Goal: Information Seeking & Learning: Learn about a topic

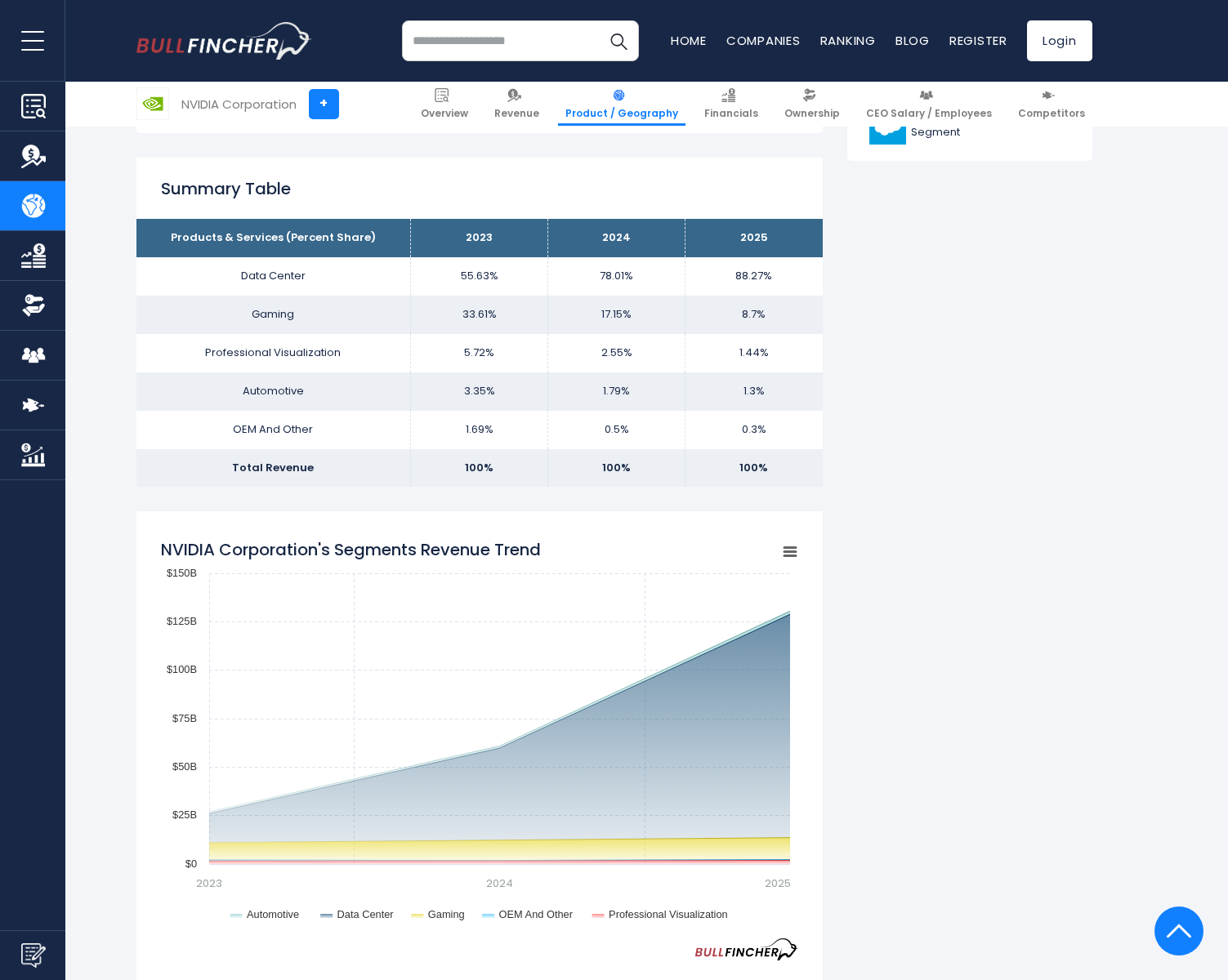
scroll to position [1062, 0]
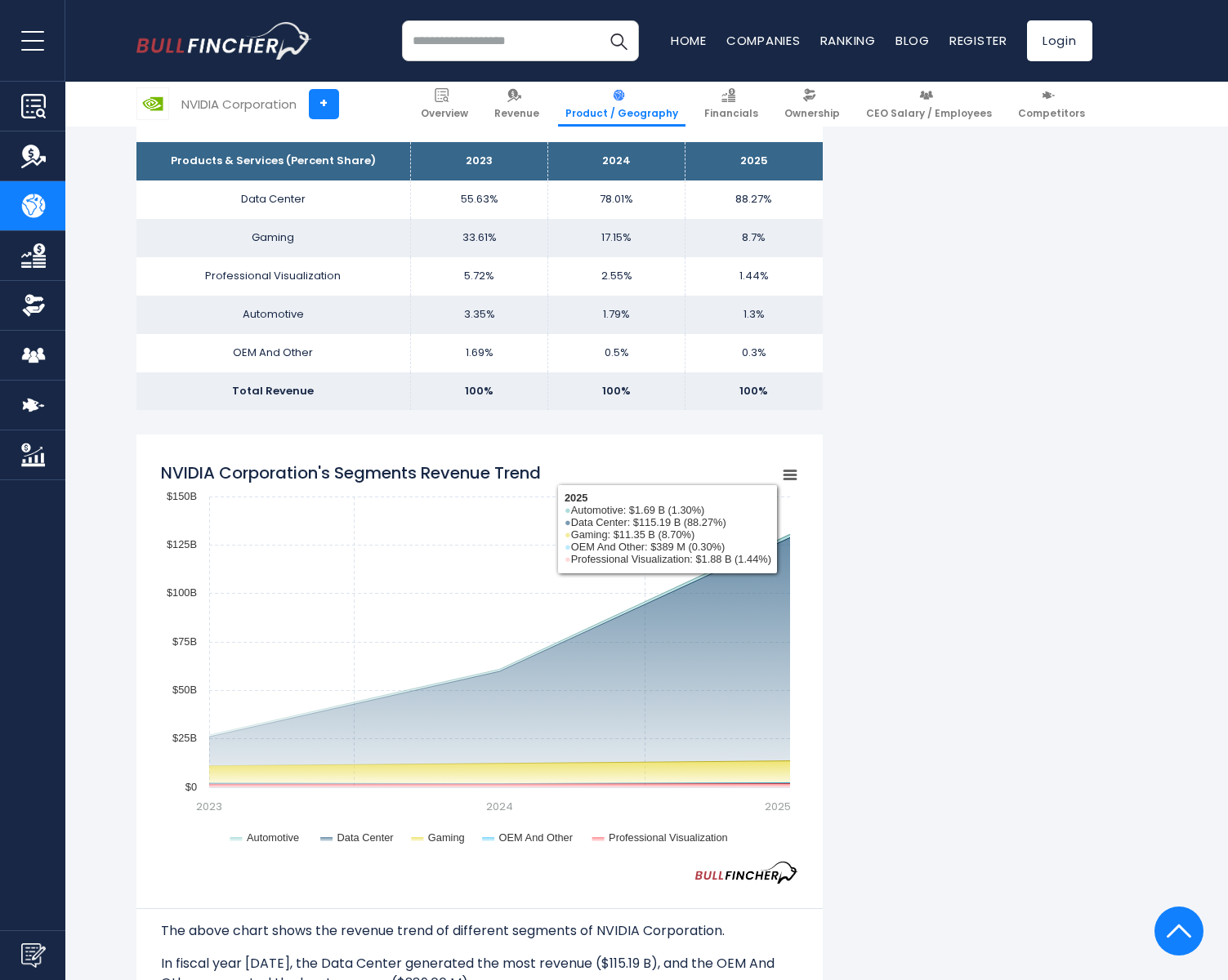
click at [788, 472] on icon "NVIDIA Corporation's Segments Revenue Trend" at bounding box center [790, 475] width 12 height 8
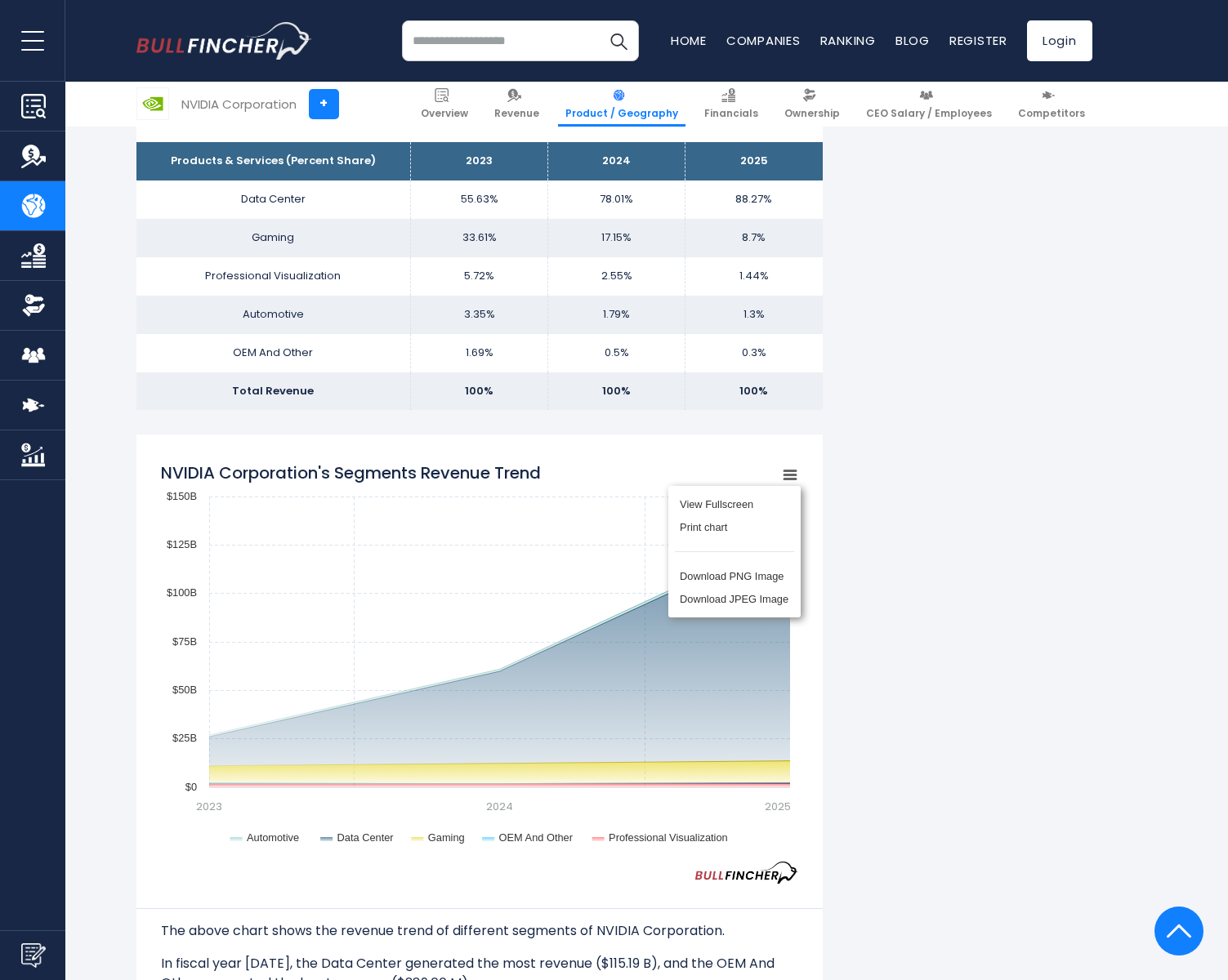
click at [962, 569] on div "NVIDIA Corporation's Revenue by Segment In fiscal year [DATE], NVIDIA Corporati…" at bounding box center [614, 997] width 956 height 3389
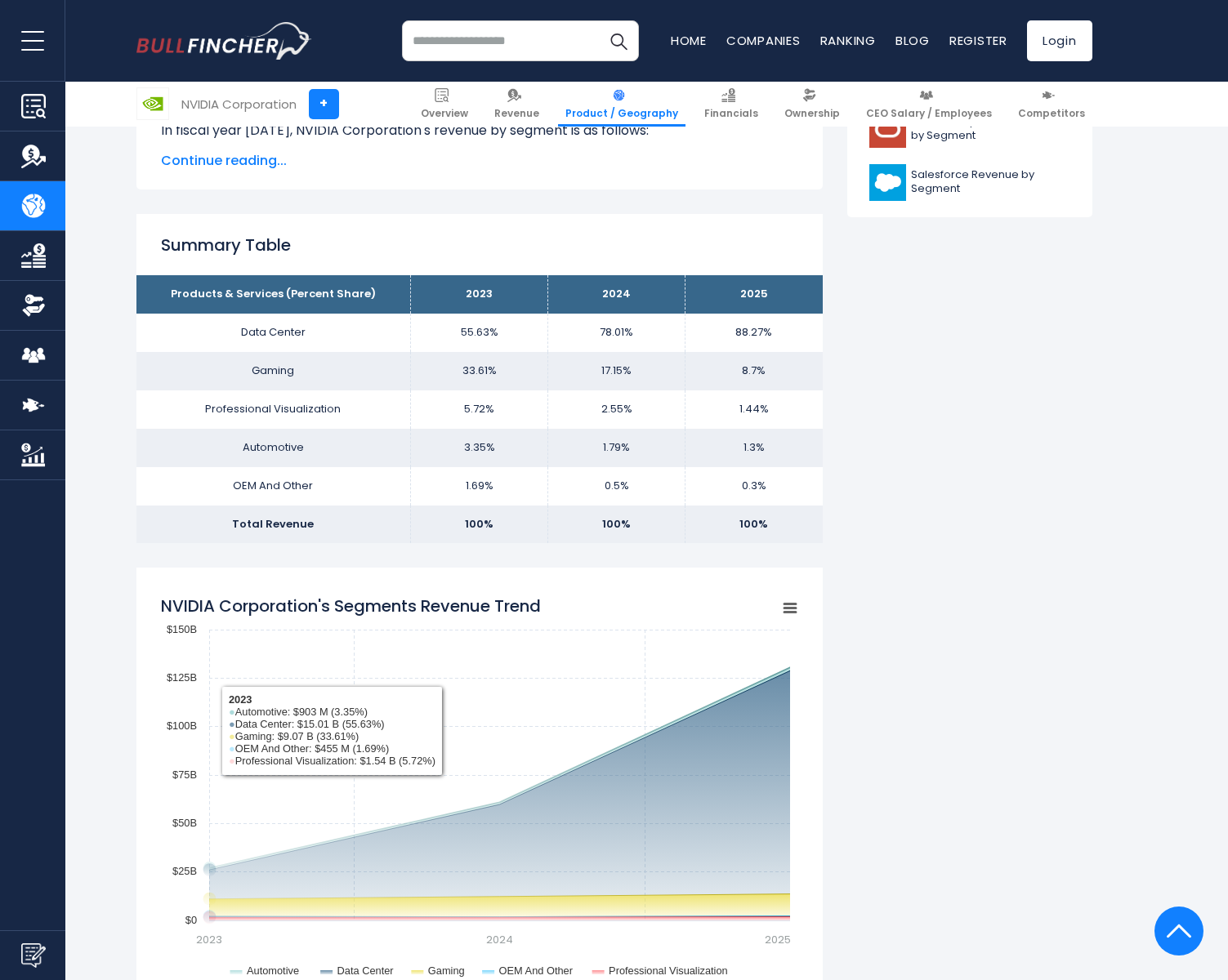
scroll to position [899, 0]
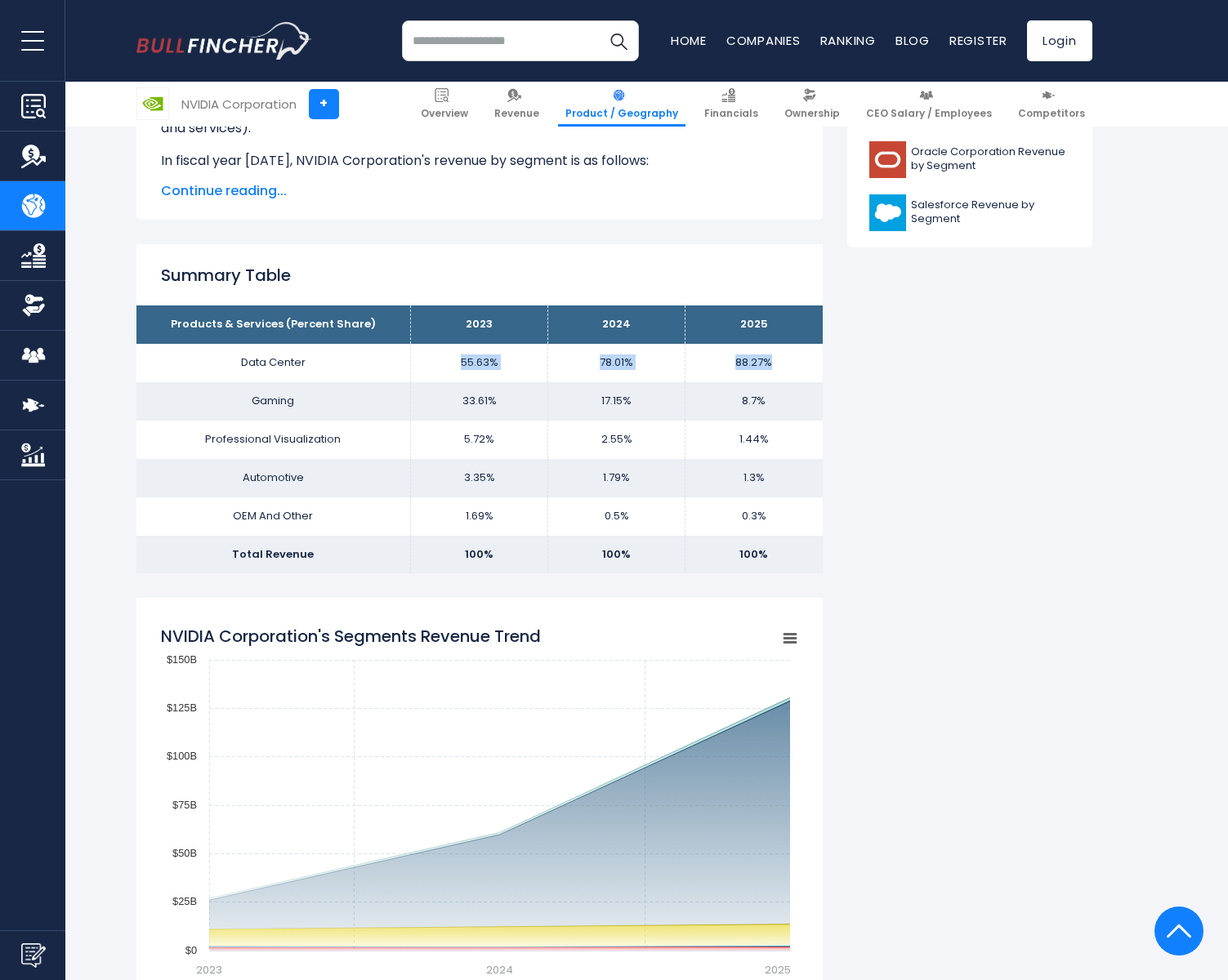
drag, startPoint x: 470, startPoint y: 364, endPoint x: 777, endPoint y: 362, distance: 307.0
click at [771, 363] on tr "Data Center 55.63% 78.01% 88.27%" at bounding box center [480, 364] width 686 height 39
click at [778, 362] on td "88.27%" at bounding box center [754, 364] width 138 height 39
drag, startPoint x: 765, startPoint y: 403, endPoint x: 444, endPoint y: 397, distance: 321.1
click at [444, 397] on tr "Gaming 33.61% 17.15% 8.7%" at bounding box center [480, 401] width 686 height 39
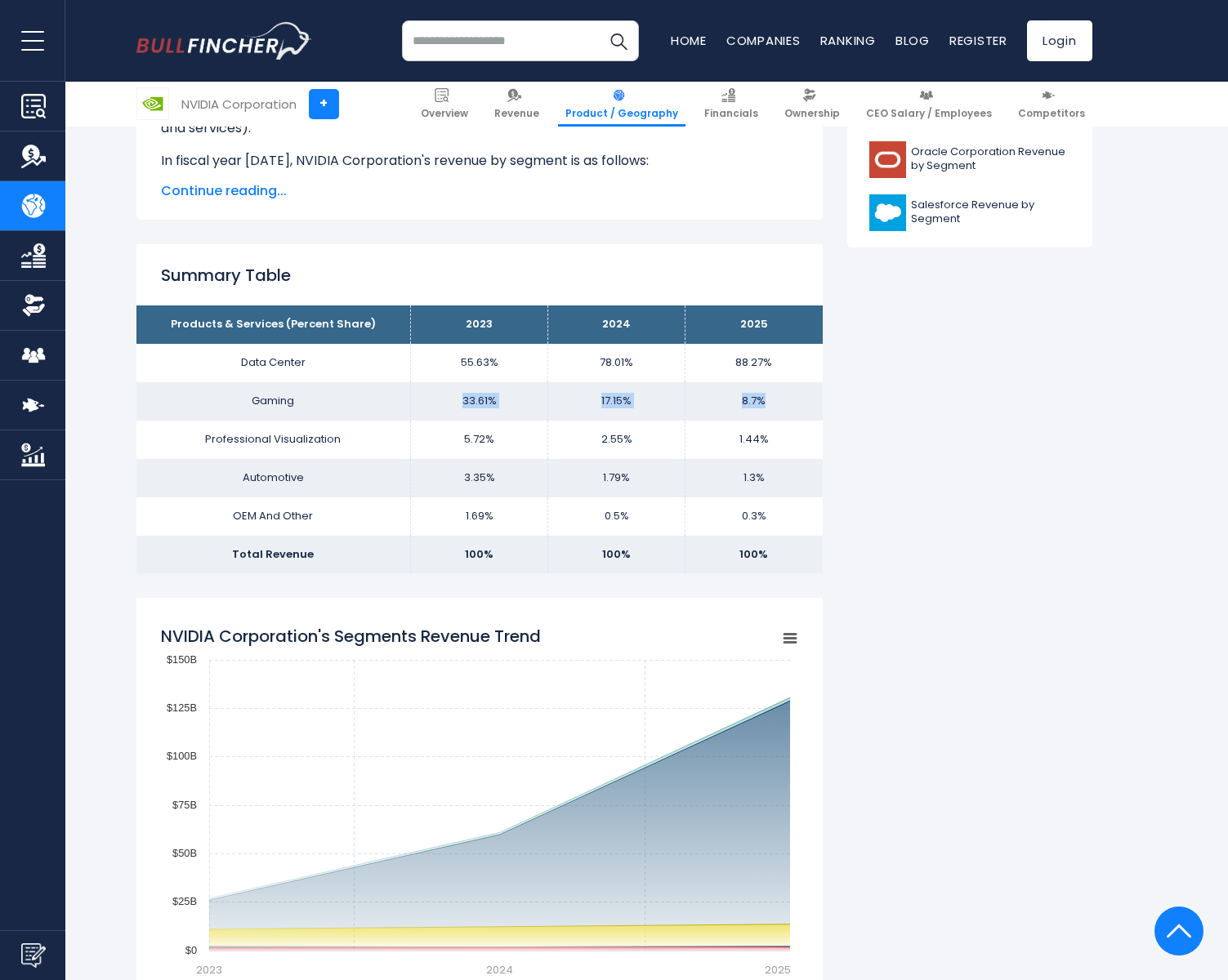
click at [444, 397] on td "33.61%" at bounding box center [480, 401] width 138 height 39
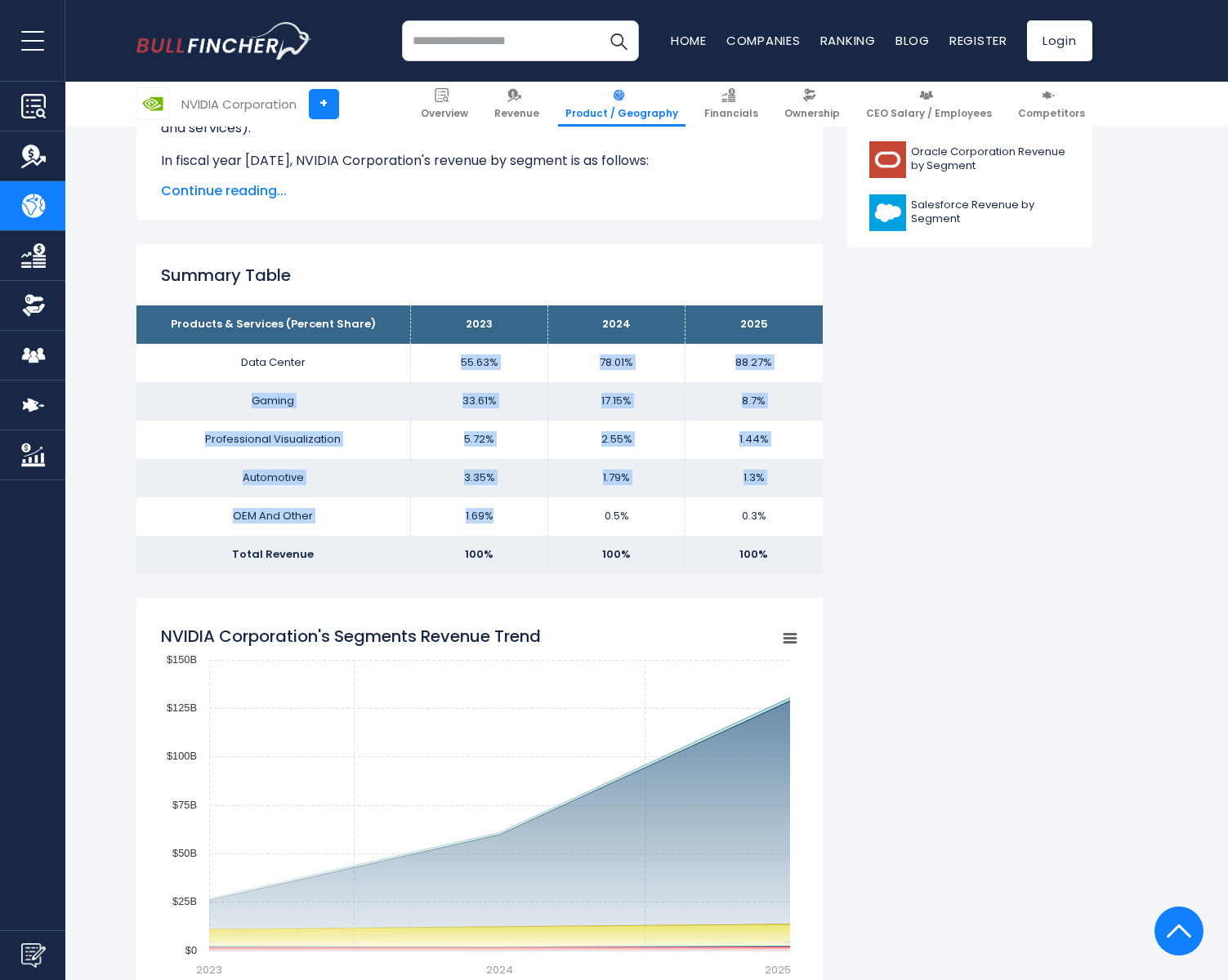
drag, startPoint x: 522, startPoint y: 521, endPoint x: 450, endPoint y: 360, distance: 176.4
click at [450, 360] on tbody "Products & Services (Percent Share) 2023 2024 2025 Data Center 55.63% 78.01% Ga…" at bounding box center [480, 439] width 686 height 268
click at [450, 360] on td "55.63%" at bounding box center [480, 364] width 138 height 39
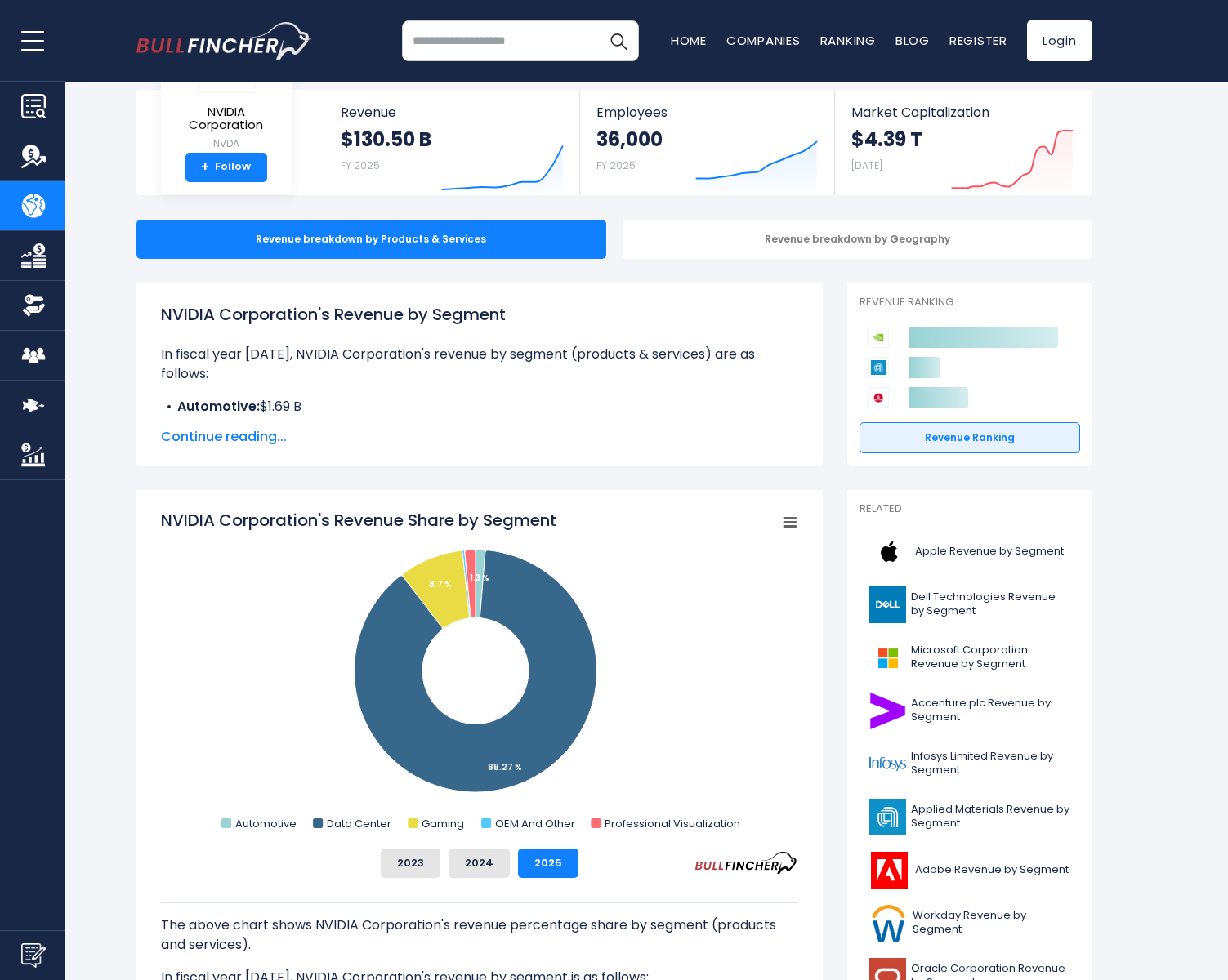
scroll to position [0, 0]
